Goal: Information Seeking & Learning: Learn about a topic

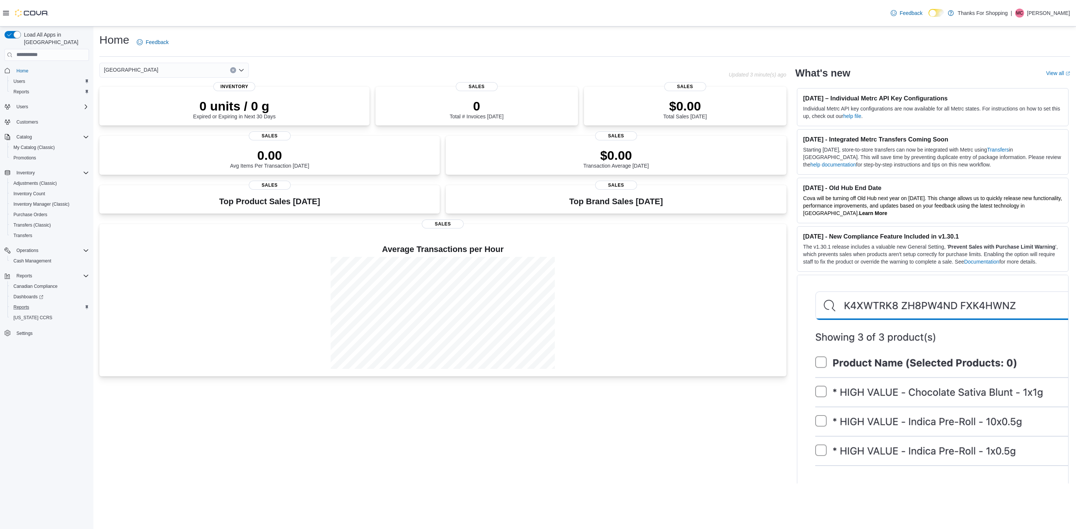
click at [33, 303] on div "Reports" at bounding box center [49, 307] width 78 height 9
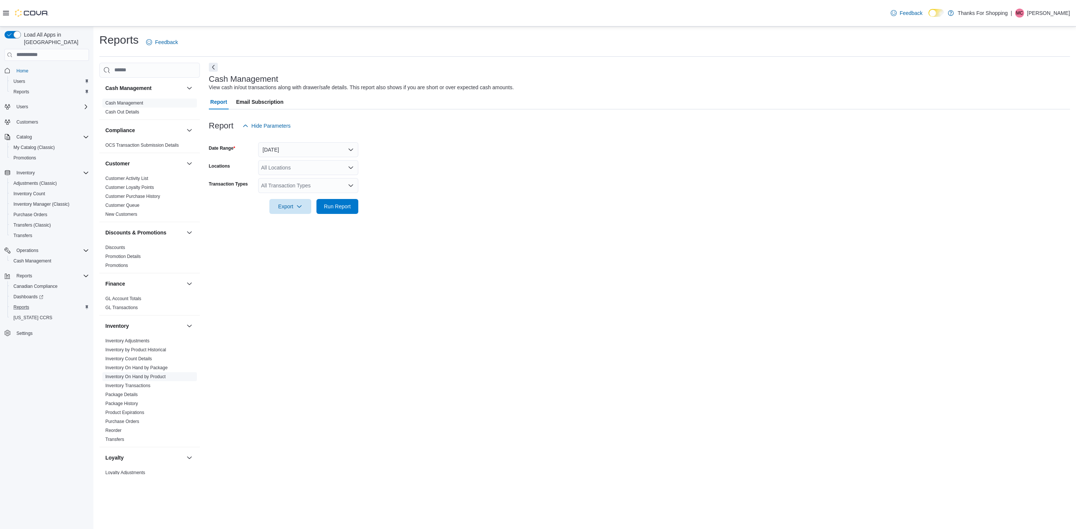
scroll to position [325, 0]
click at [140, 400] on link "Sales by Product & Location" at bounding box center [133, 399] width 56 height 5
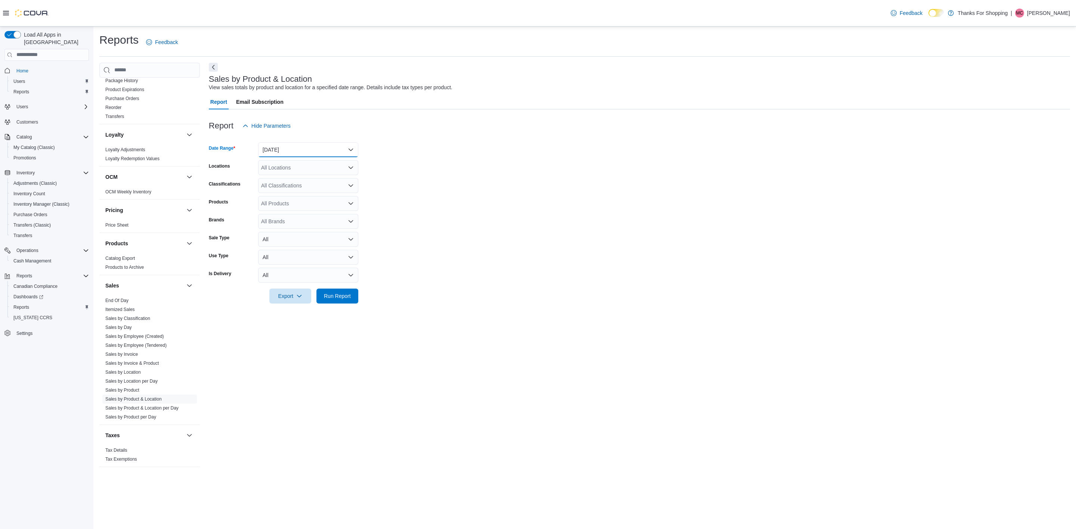
click at [314, 150] on button "Yesterday" at bounding box center [308, 149] width 100 height 15
